Goal: Navigation & Orientation: Find specific page/section

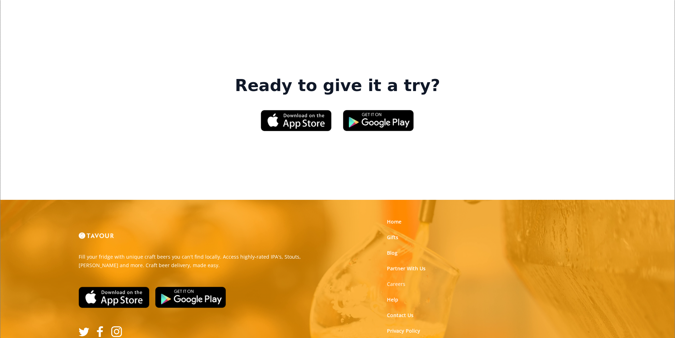
scroll to position [1072, 0]
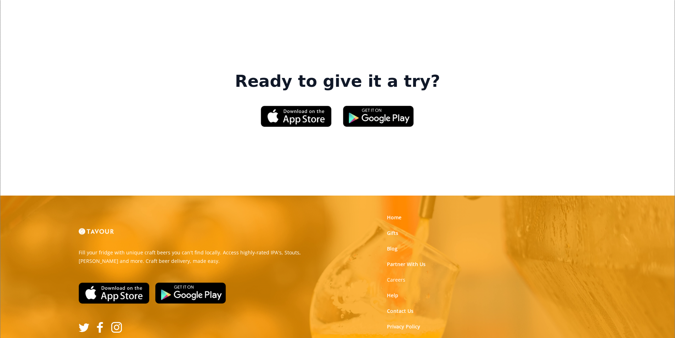
click at [414, 338] on link "Terms of Use" at bounding box center [403, 342] width 32 height 7
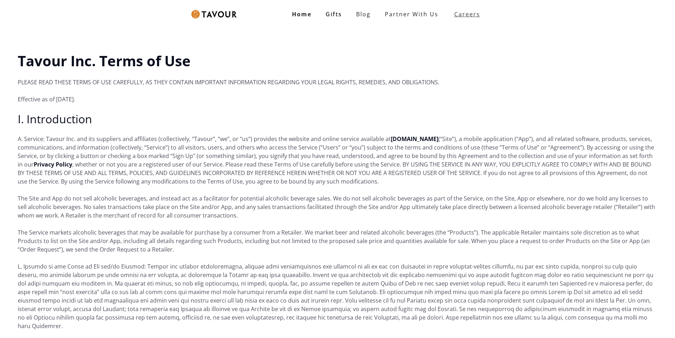
click at [449, 12] on link "Careers" at bounding box center [465, 14] width 40 height 20
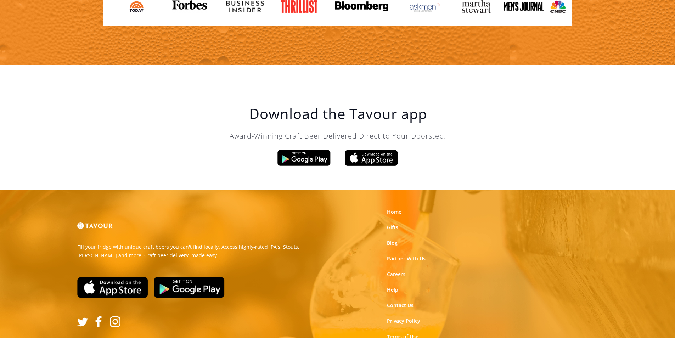
scroll to position [1202, 0]
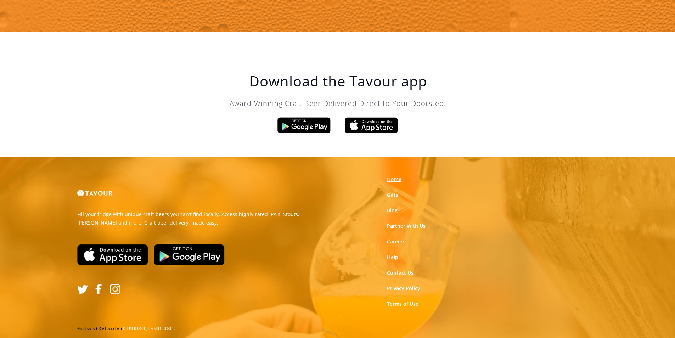
click at [395, 179] on link "Home" at bounding box center [394, 179] width 15 height 7
